Goal: Task Accomplishment & Management: Manage account settings

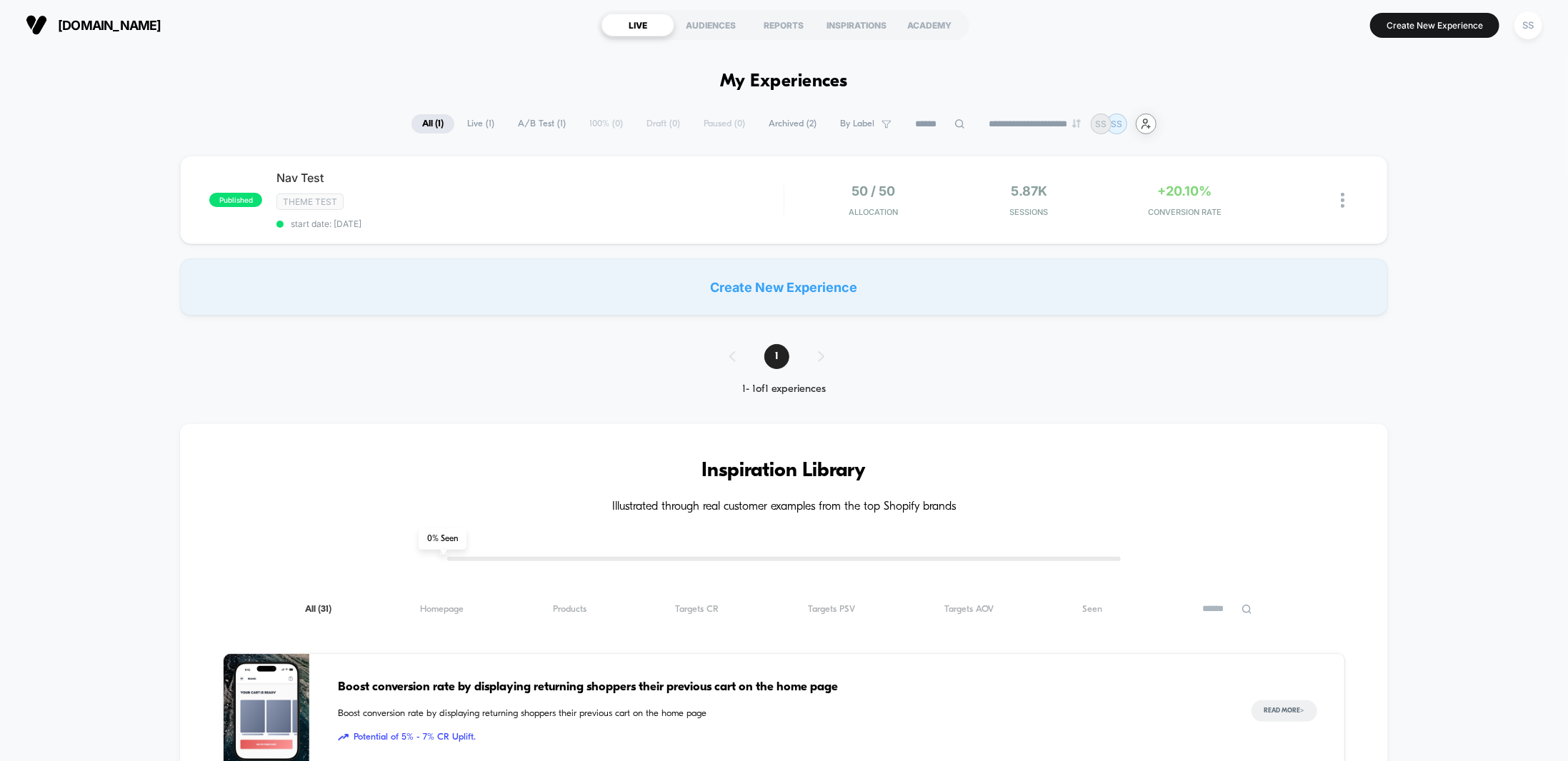
click at [1156, 128] on div "user-plus-alt-1-svgrepo-com" at bounding box center [1146, 124] width 21 height 21
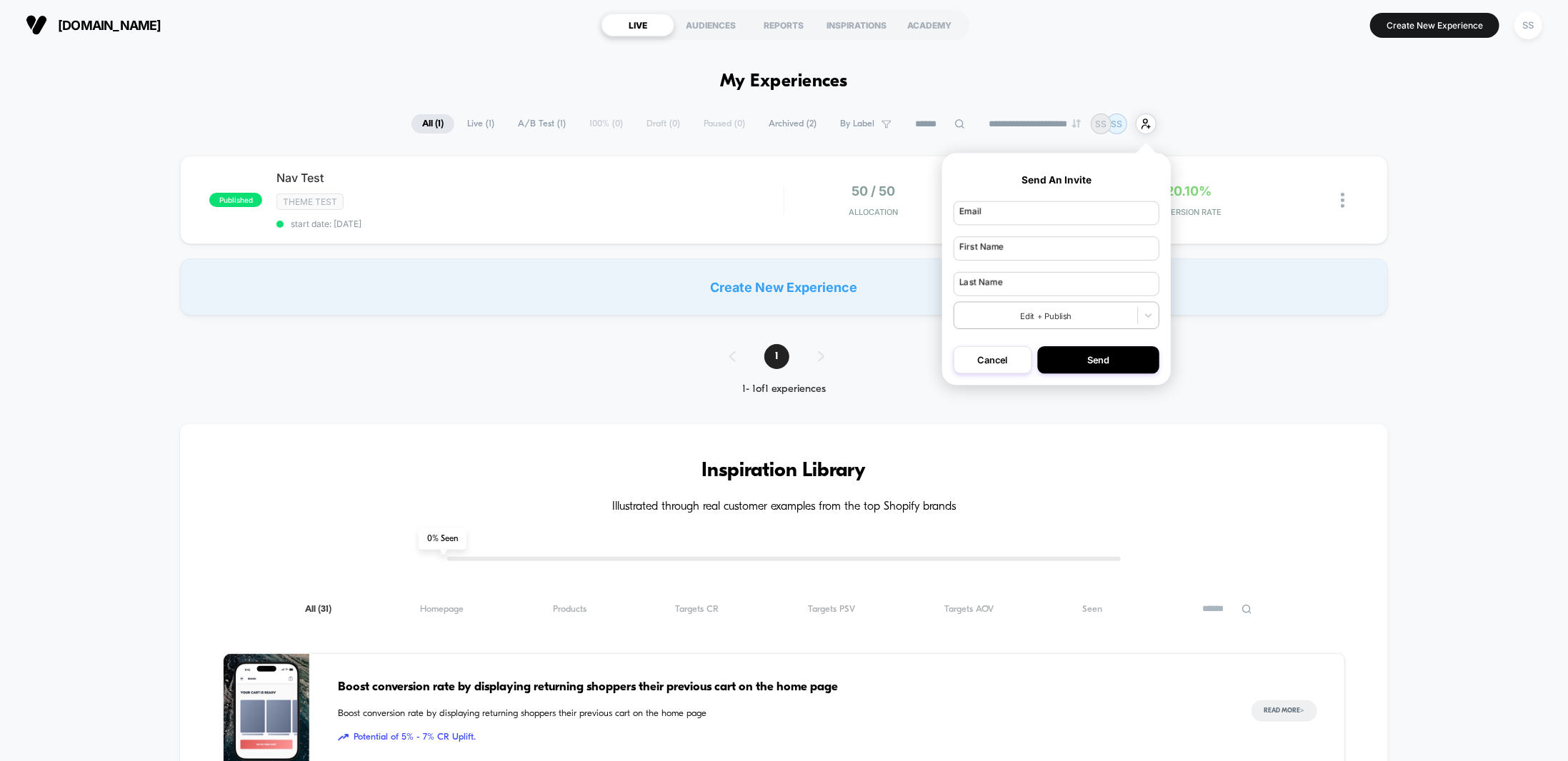
drag, startPoint x: 1287, startPoint y: 127, endPoint x: 1316, endPoint y: 127, distance: 29.0
click at [1288, 127] on div "**********" at bounding box center [784, 124] width 1568 height 21
click at [1530, 24] on div "SS" at bounding box center [1528, 25] width 28 height 28
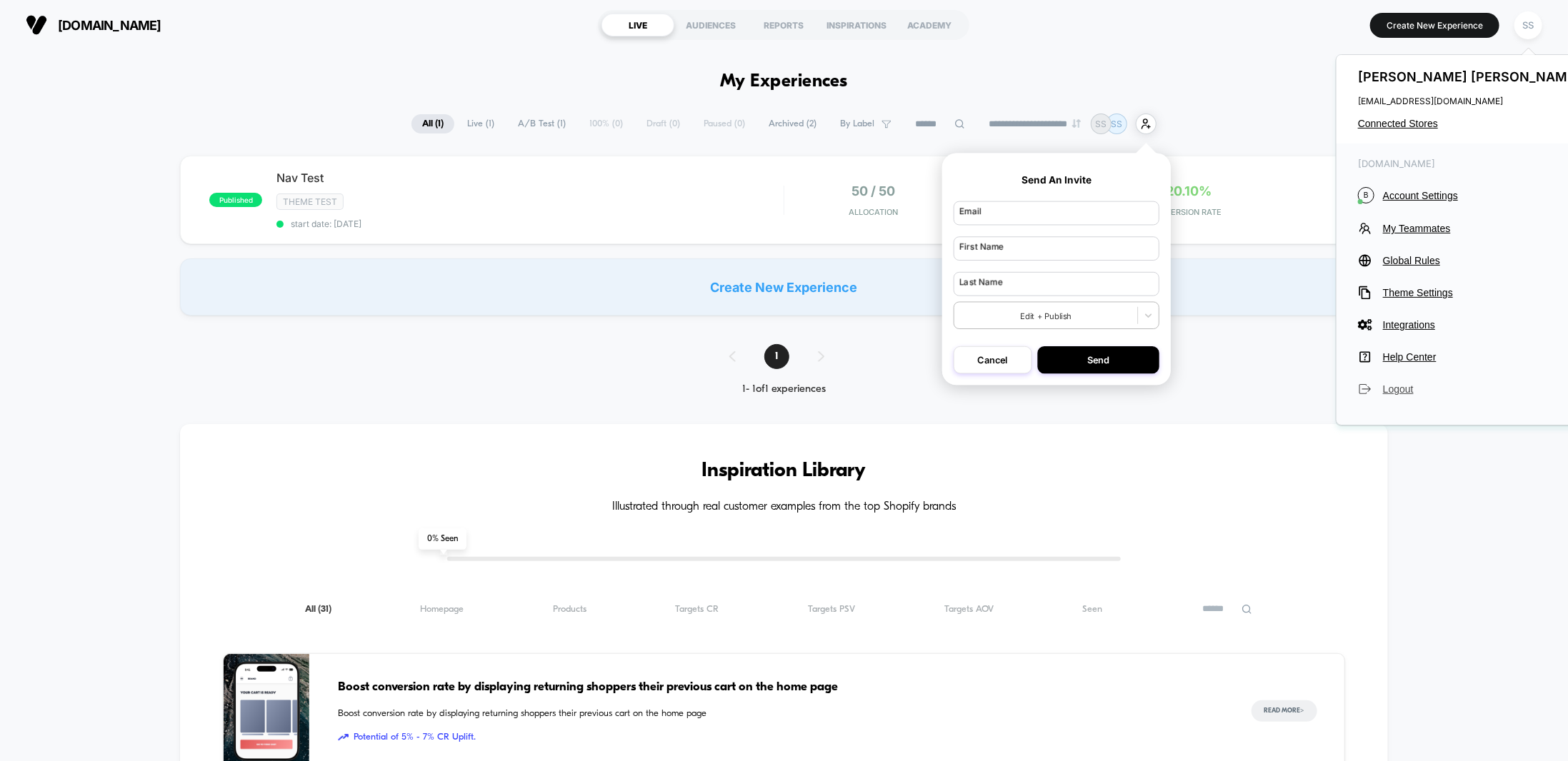
click at [1394, 389] on span "Logout" at bounding box center [1483, 389] width 201 height 11
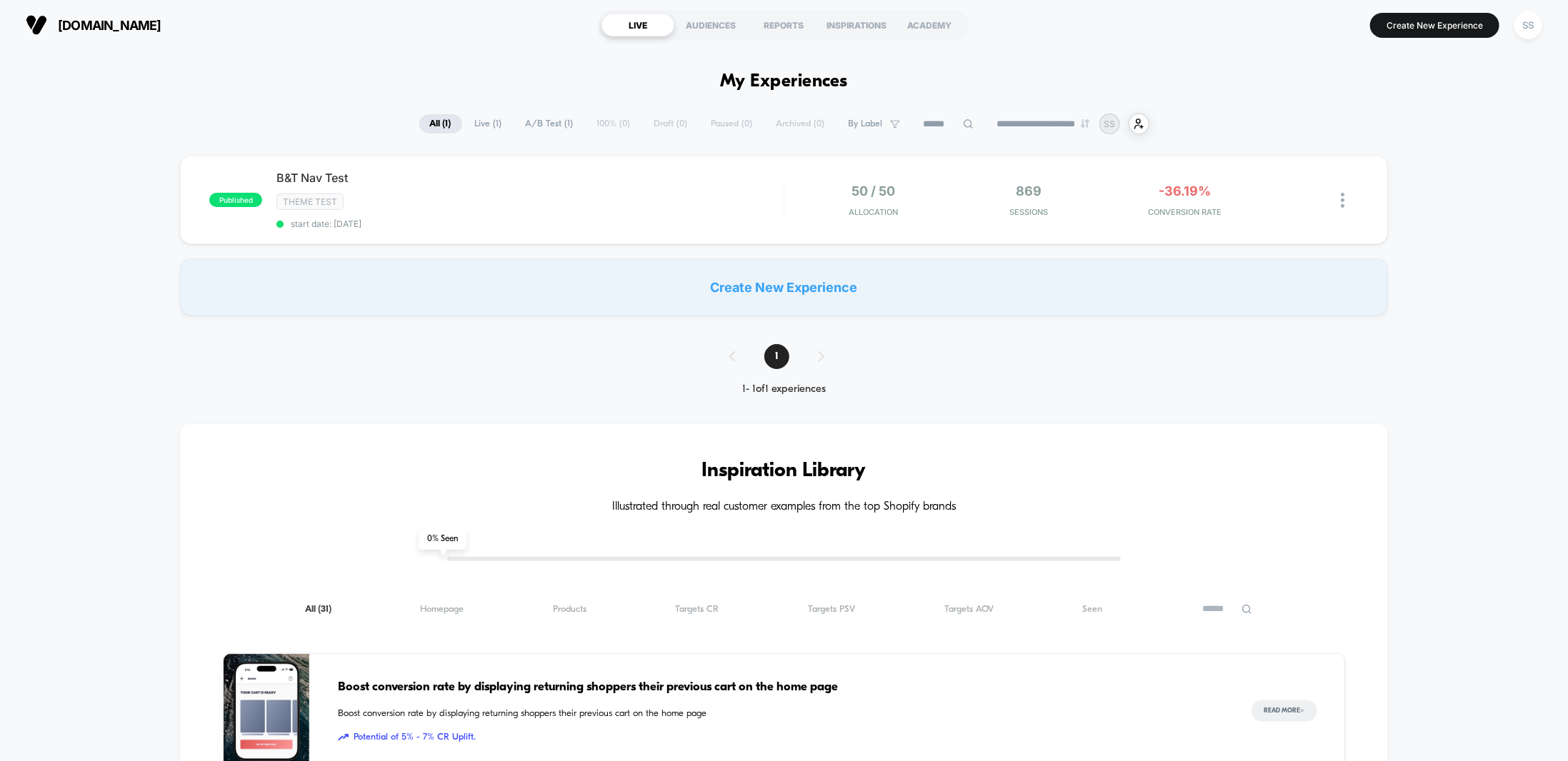
click at [473, 121] on span "Live ( 1 )" at bounding box center [489, 124] width 49 height 19
click at [1541, 23] on div "SS" at bounding box center [1528, 25] width 28 height 28
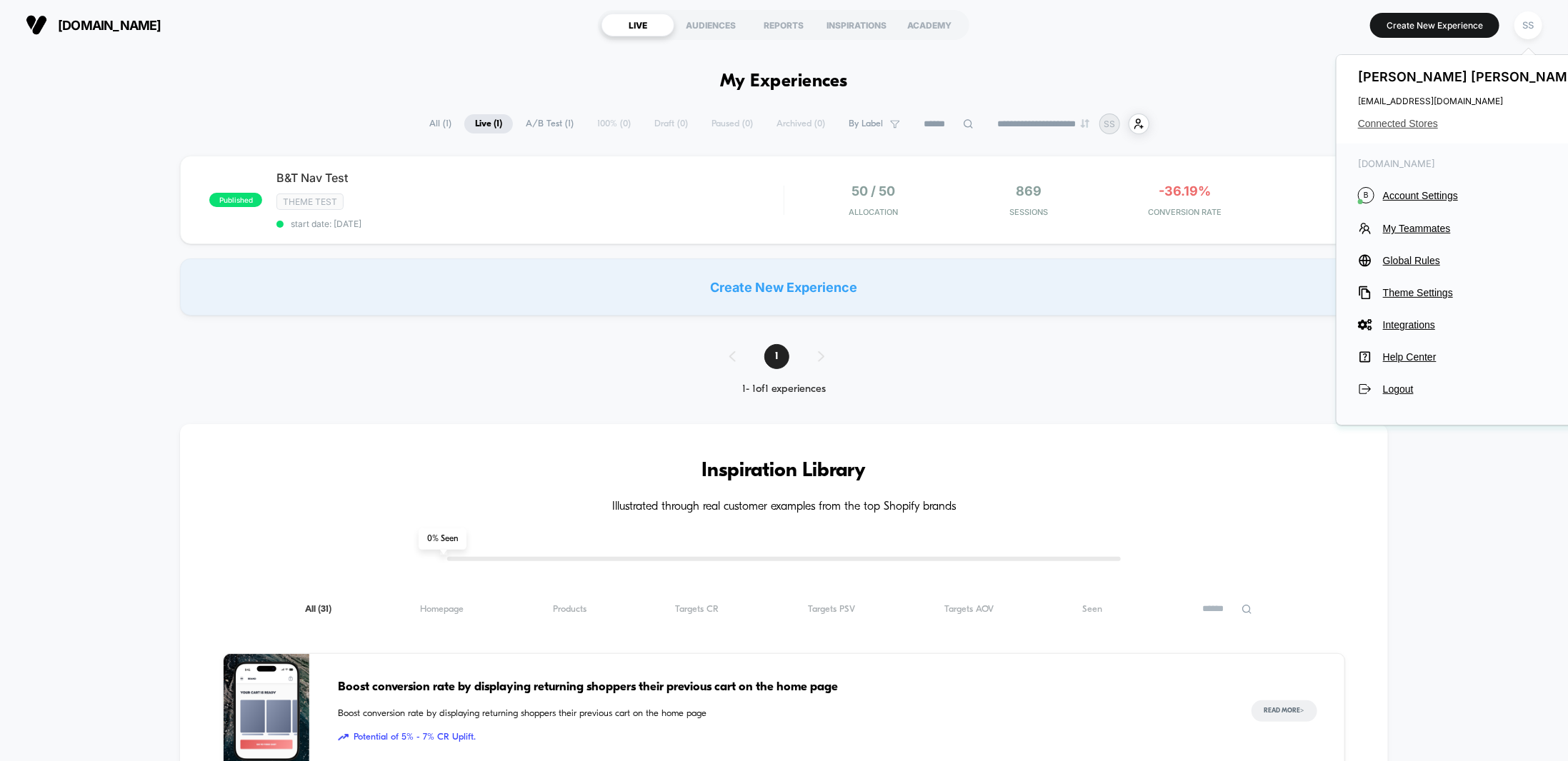
click at [1400, 120] on span "Connected Stores" at bounding box center [1471, 124] width 226 height 11
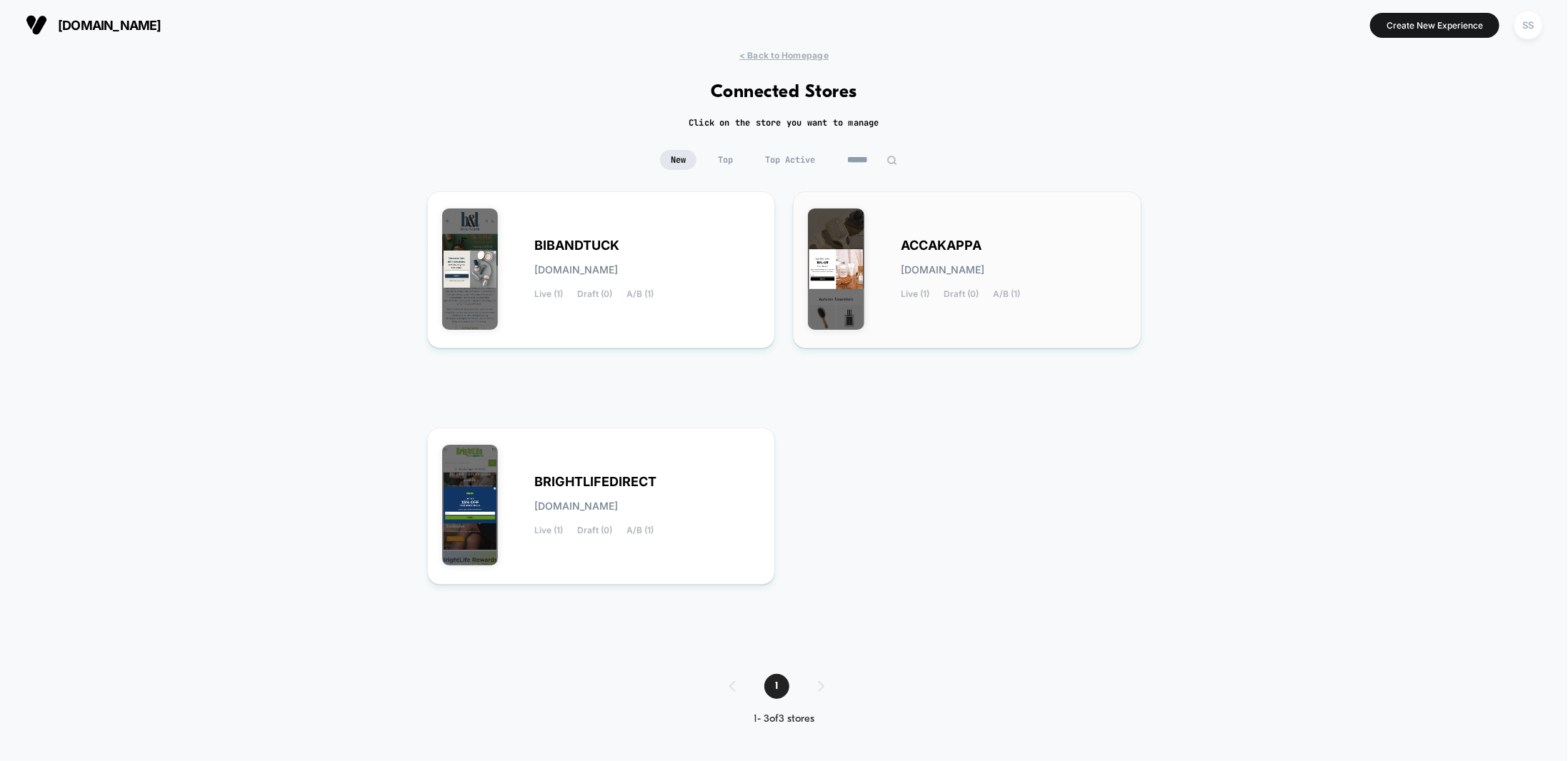
click at [984, 265] on span "[DOMAIN_NAME]" at bounding box center [942, 270] width 84 height 10
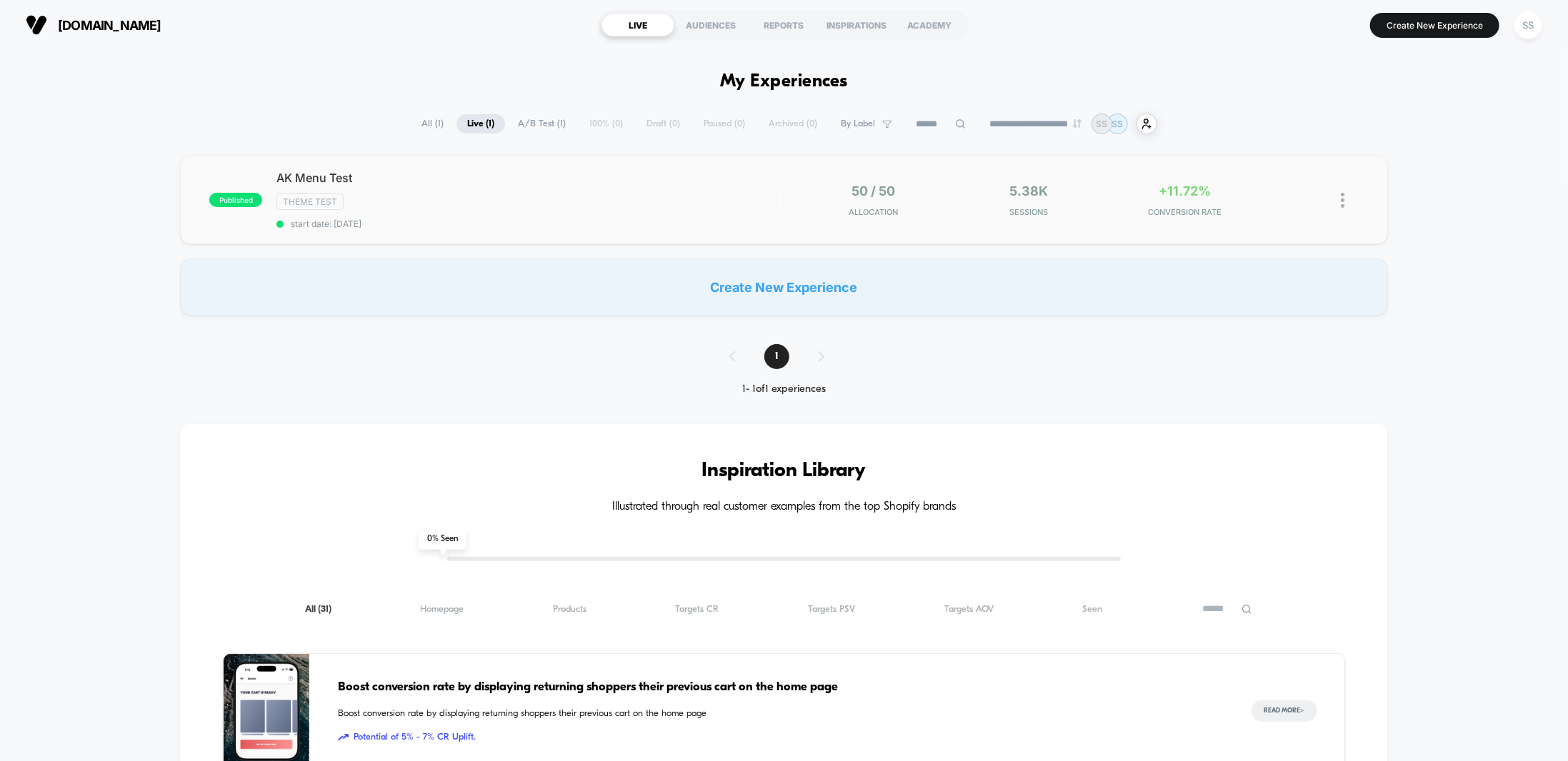
click at [1342, 202] on img at bounding box center [1342, 200] width 4 height 15
click at [1270, 180] on div "Pause" at bounding box center [1269, 183] width 128 height 32
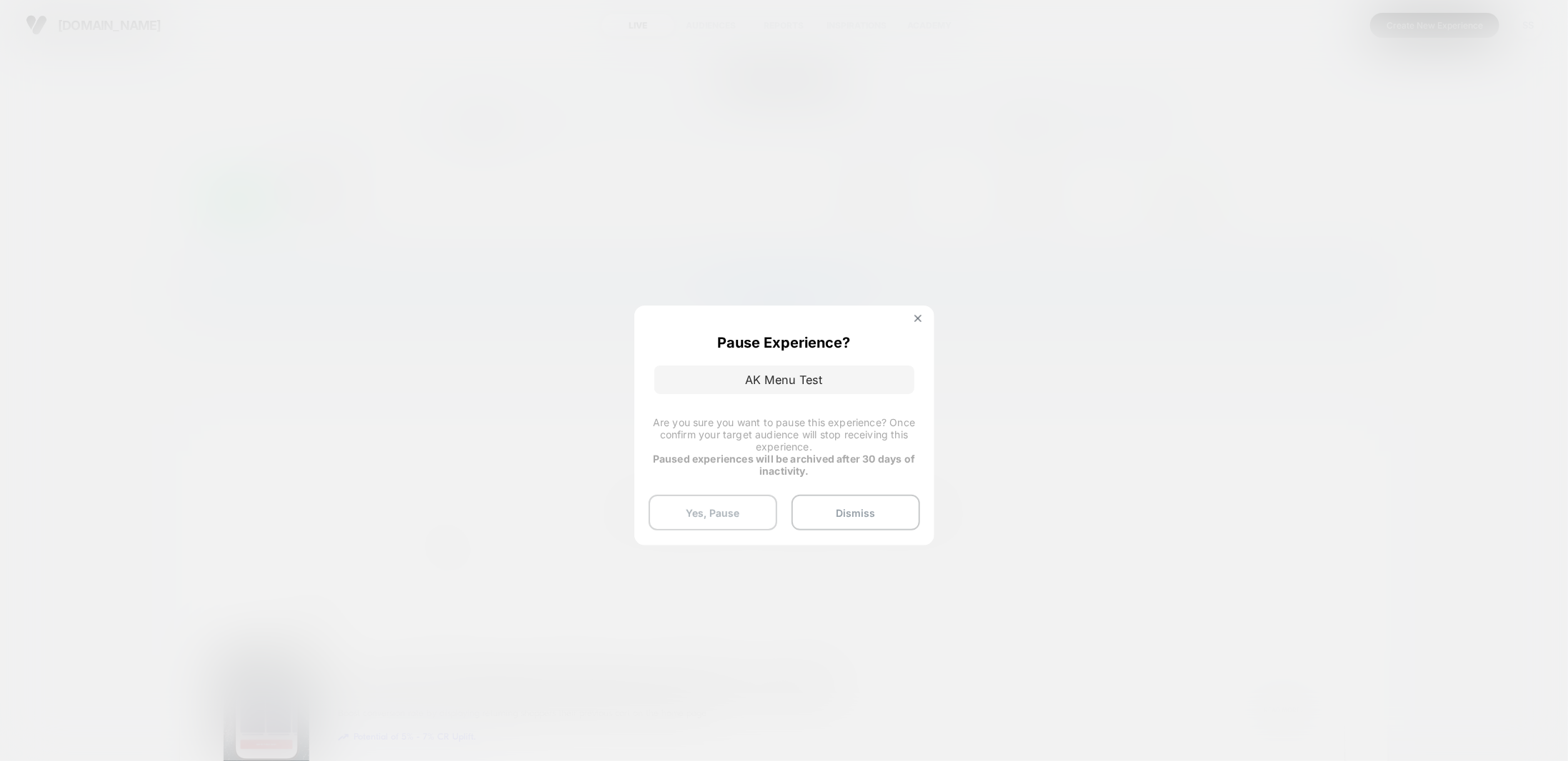
click at [712, 518] on button "Yes, Pause" at bounding box center [712, 513] width 128 height 36
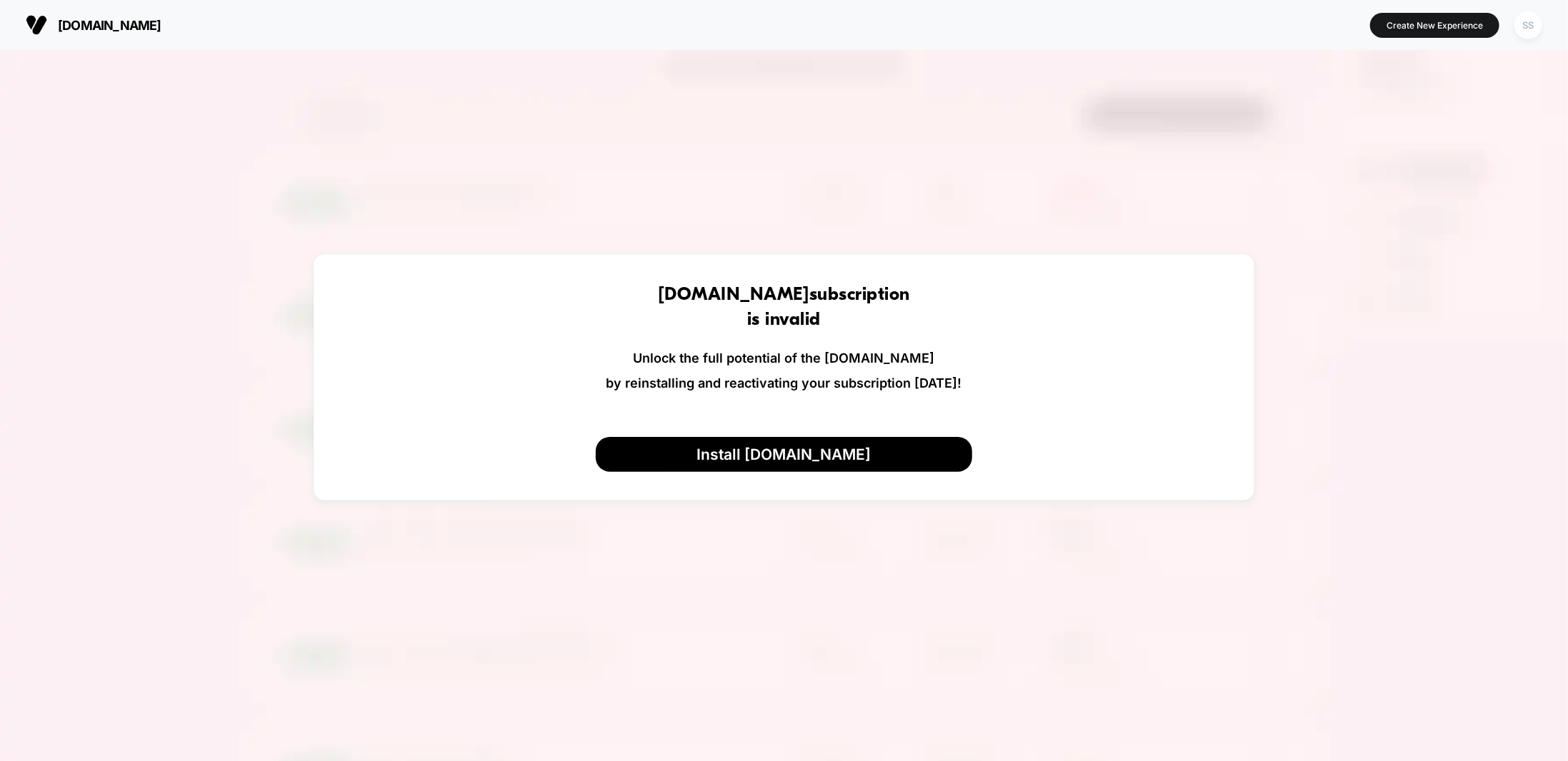
click at [1539, 31] on div "SS" at bounding box center [1528, 25] width 28 height 28
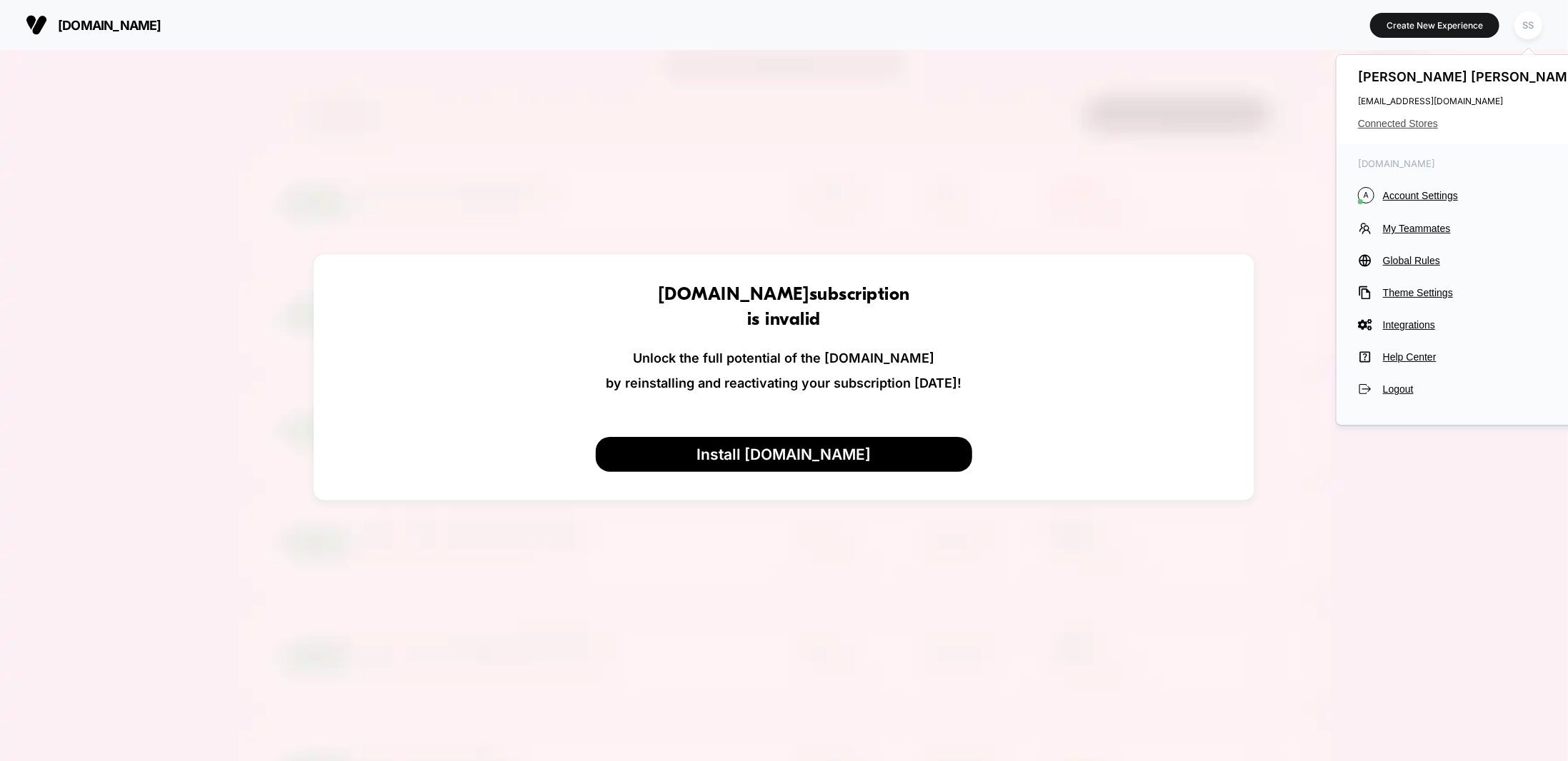
click at [1400, 125] on span "Connected Stores" at bounding box center [1471, 124] width 226 height 11
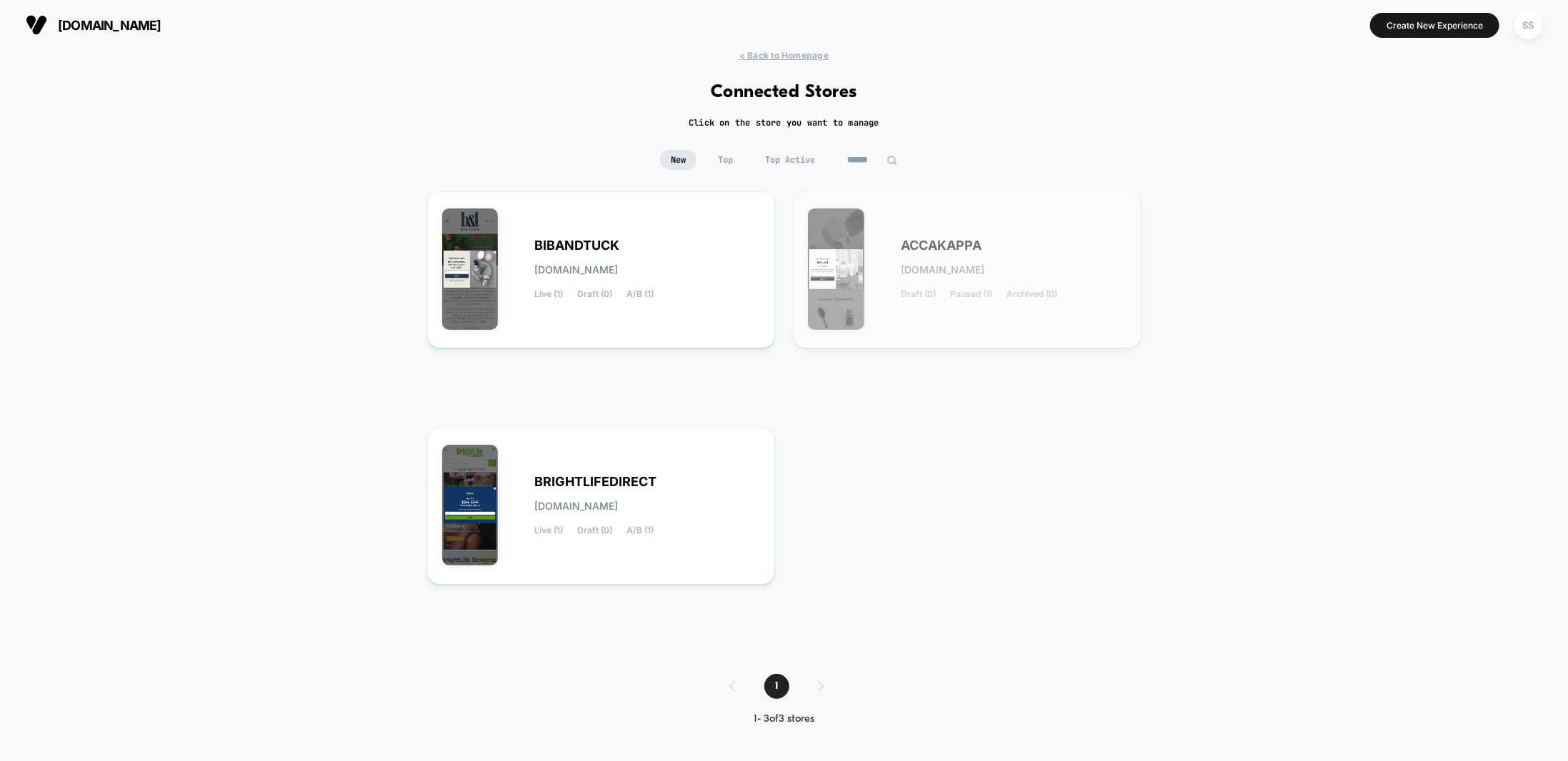
click at [340, 243] on div "< Back to Homepage Connected Stores Click on the store you want to manage New T…" at bounding box center [784, 398] width 1568 height 697
